Goal: Register for event/course

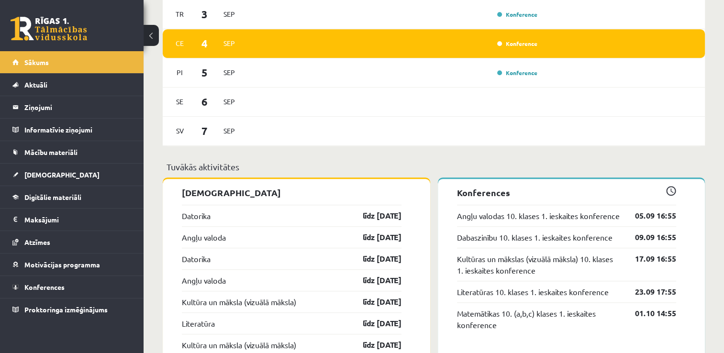
scroll to position [617, 0]
click at [516, 47] on link "Konference" at bounding box center [517, 44] width 40 height 8
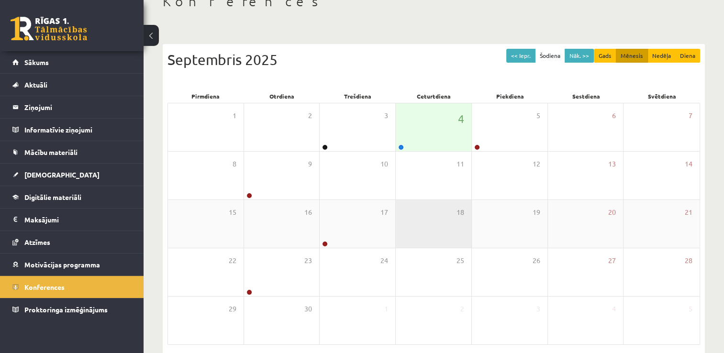
scroll to position [63, 0]
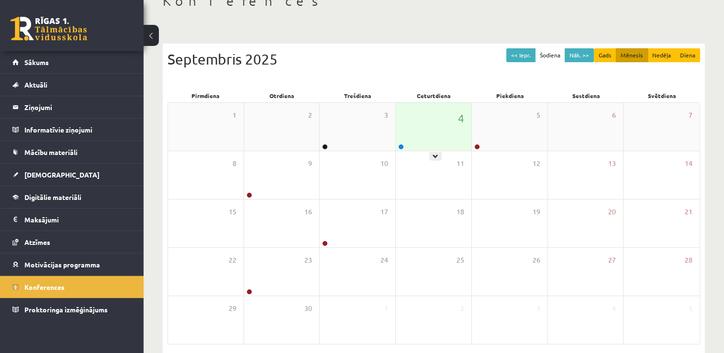
click at [416, 125] on div "4" at bounding box center [434, 127] width 76 height 48
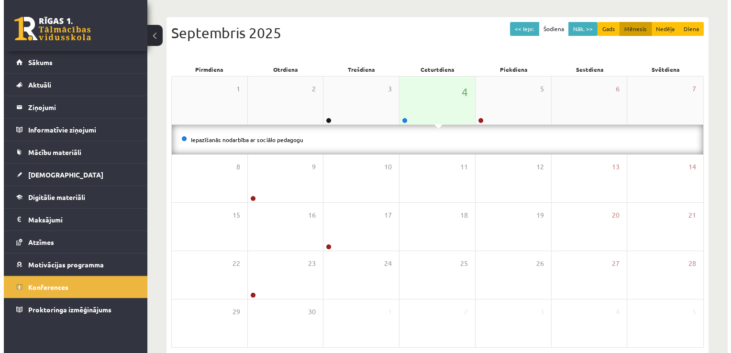
scroll to position [90, 0]
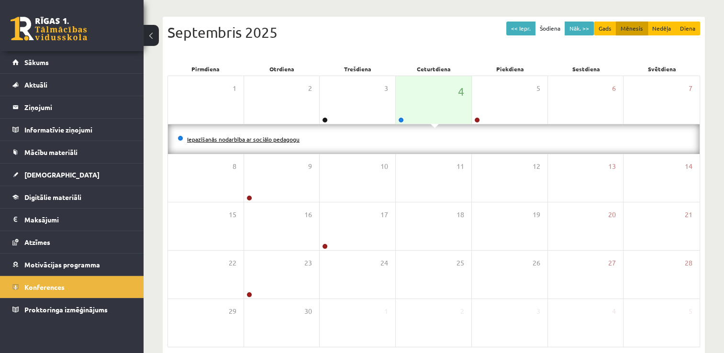
click at [280, 138] on link "Iepazīšanās nodarbība ar sociālo pedagogu" at bounding box center [243, 139] width 113 height 8
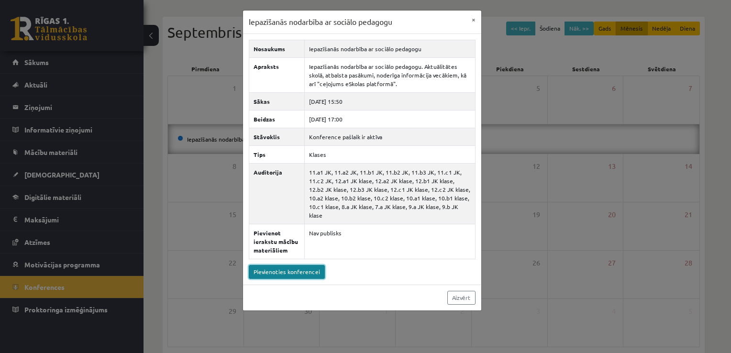
click at [296, 266] on link "Pievienoties konferencei" at bounding box center [287, 272] width 76 height 14
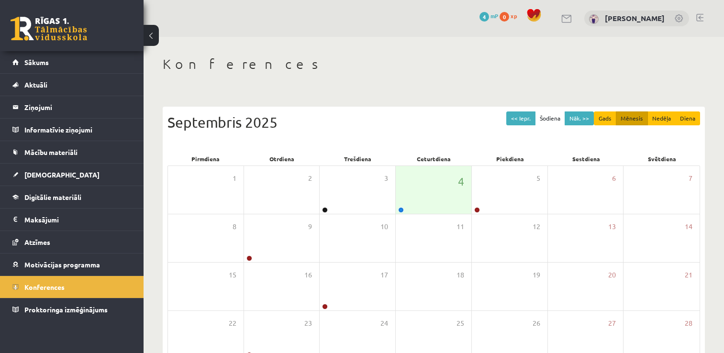
scroll to position [90, 0]
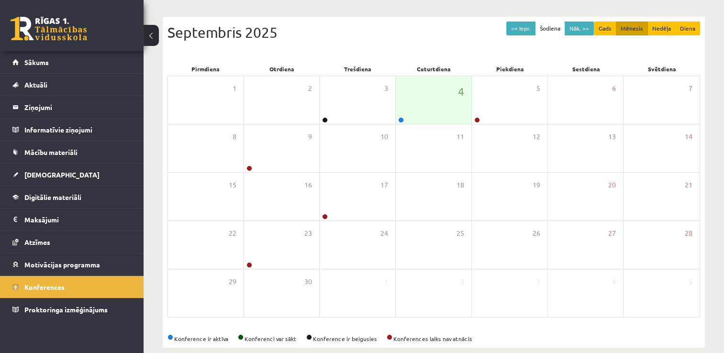
click at [391, 42] on div "Septembris 2025" at bounding box center [434, 33] width 533 height 22
click at [75, 108] on legend "Ziņojumi 0" at bounding box center [77, 107] width 107 height 22
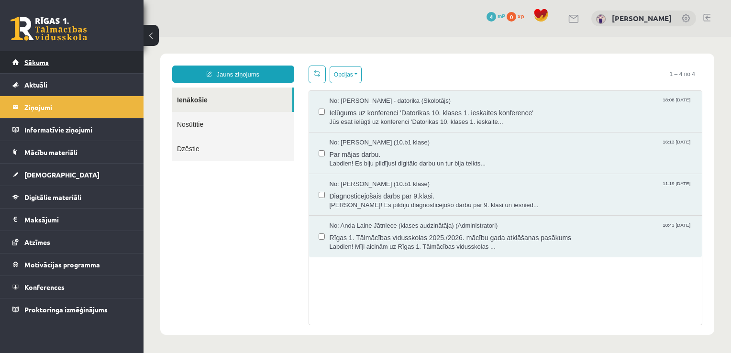
click at [82, 60] on link "Sākums" at bounding box center [71, 62] width 119 height 22
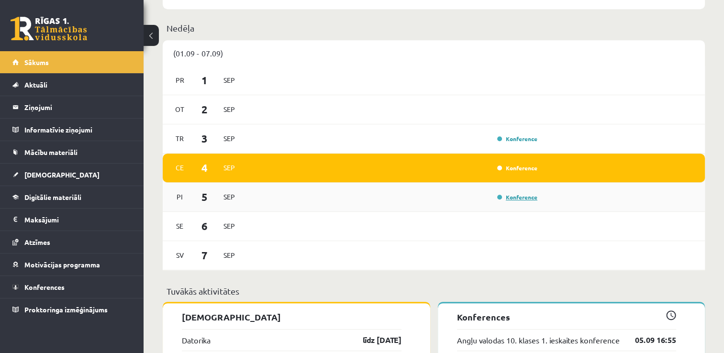
scroll to position [494, 0]
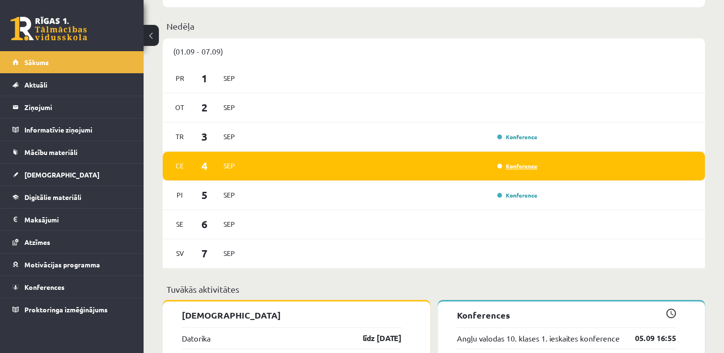
click at [516, 168] on link "Konference" at bounding box center [517, 166] width 40 height 8
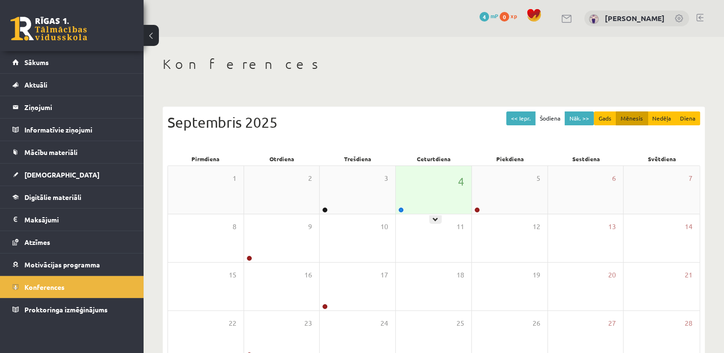
click at [440, 192] on div "4" at bounding box center [434, 190] width 76 height 48
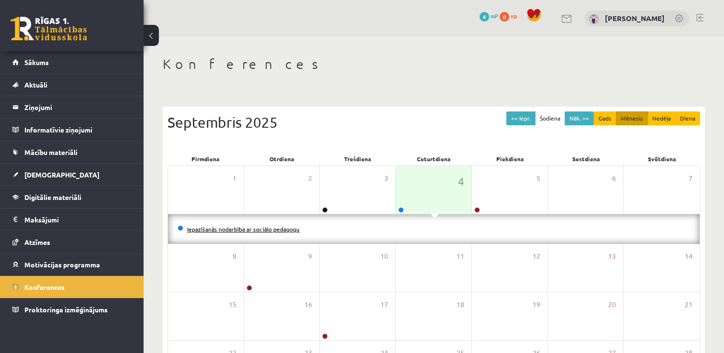
click at [268, 229] on link "Iepazīšanās nodarbība ar sociālo pedagogu" at bounding box center [243, 229] width 113 height 8
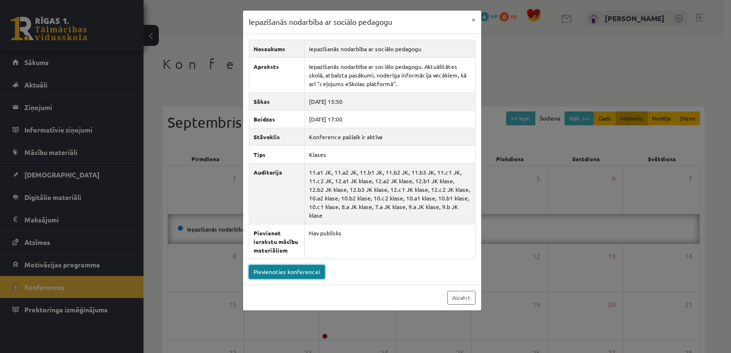
click at [279, 265] on link "Pievienoties konferencei" at bounding box center [287, 272] width 76 height 14
